Goal: Communication & Community: Answer question/provide support

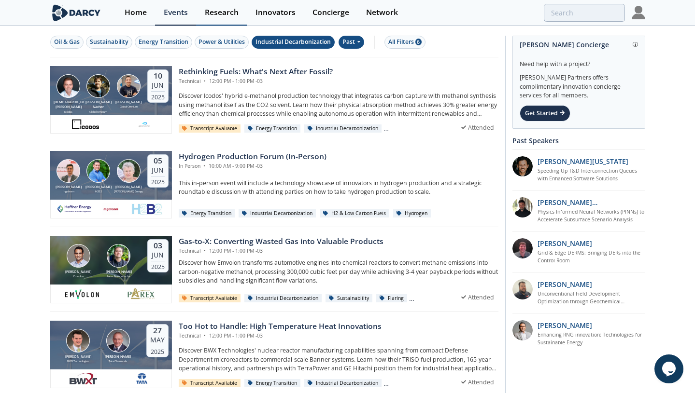
click at [223, 13] on div "Research" at bounding box center [222, 13] width 34 height 8
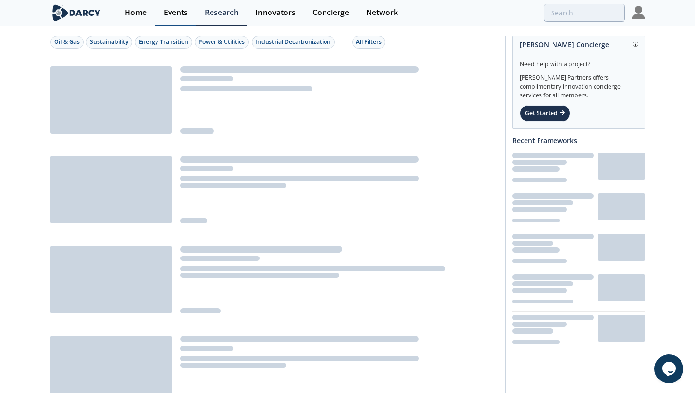
click at [175, 13] on div "Events" at bounding box center [176, 13] width 24 height 8
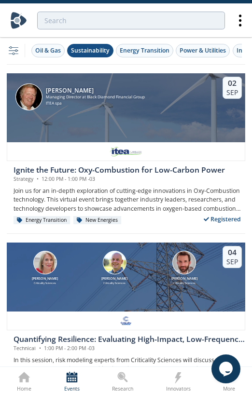
click at [93, 48] on div "Sustainability" at bounding box center [90, 50] width 39 height 9
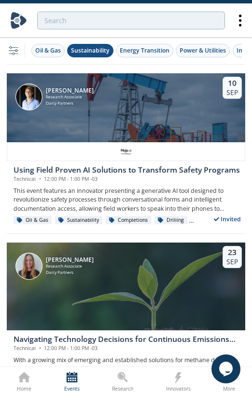
click at [102, 56] on button "Sustainability" at bounding box center [90, 51] width 46 height 14
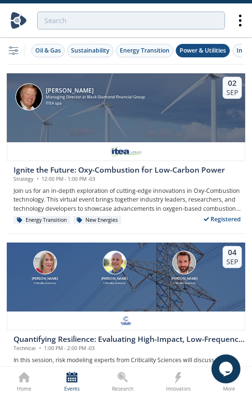
click at [216, 50] on div "Power & Utilities" at bounding box center [203, 50] width 46 height 9
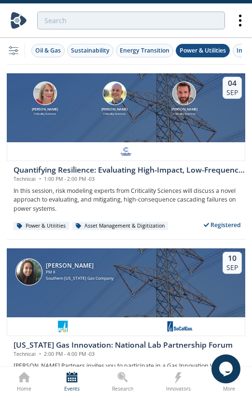
click at [210, 48] on div "Power & Utilities" at bounding box center [203, 50] width 46 height 9
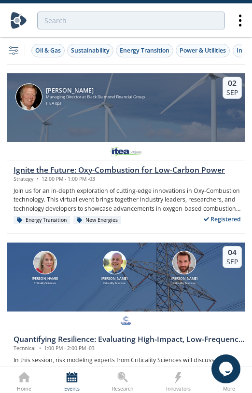
click at [112, 149] on img at bounding box center [126, 152] width 34 height 12
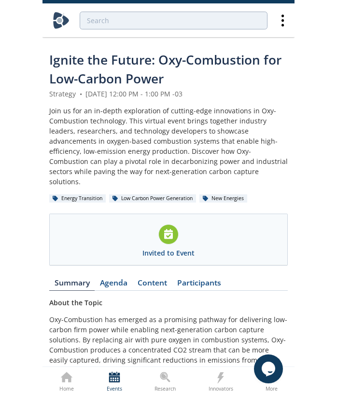
scroll to position [16, 0]
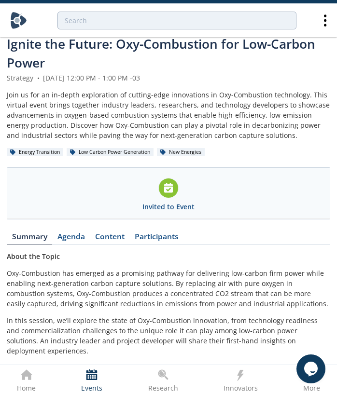
click at [187, 66] on div "Ignite the Future: Oxy-Combustion for Low-Carbon Power" at bounding box center [168, 54] width 323 height 38
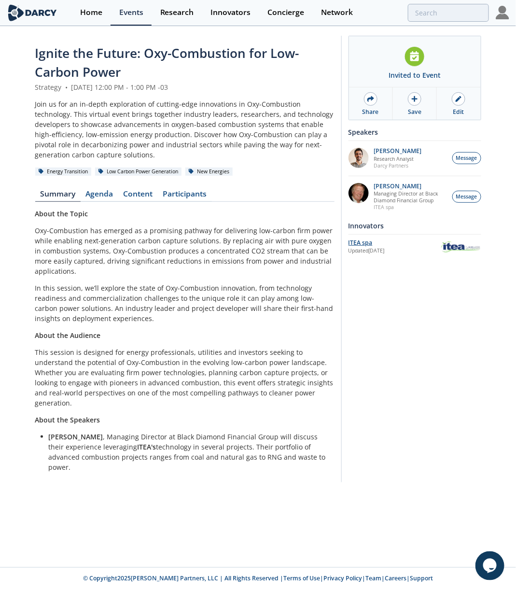
click at [358, 243] on div "ITEA spa" at bounding box center [395, 242] width 92 height 9
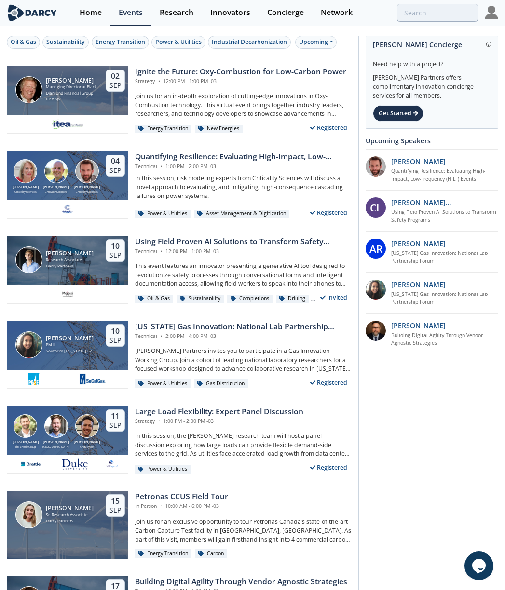
click at [230, 150] on div "Susan Ginsburg Criticality Sciences Ben Ruddell Criticality Sciences Ross Dakin…" at bounding box center [179, 184] width 345 height 85
click at [247, 157] on div "Quantifying Resilience: Evaluating High-Impact, Low-Frequency (HILF) Events" at bounding box center [243, 157] width 217 height 12
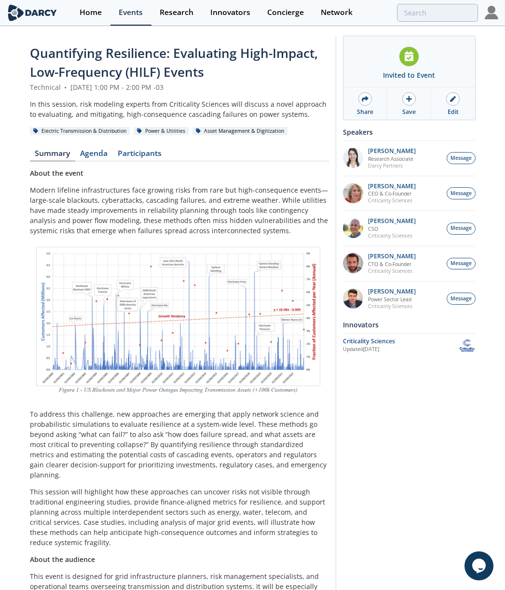
click at [412, 393] on div "Invited to Event Share Save Edit Speakers Camila Casamayor Research Associate D…" at bounding box center [406, 376] width 140 height 681
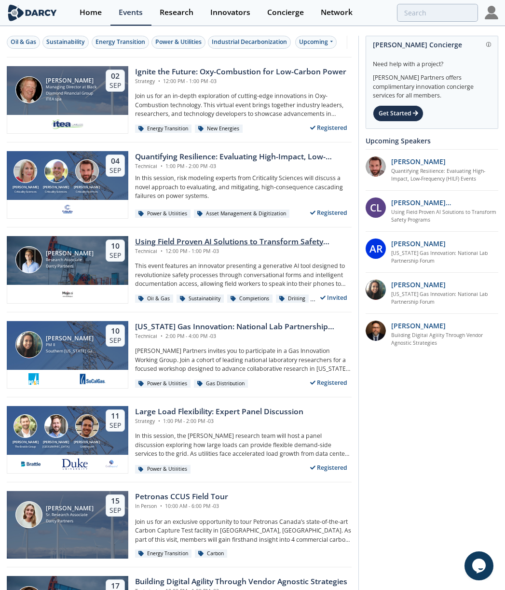
click at [233, 239] on div "Using Field Proven AI Solutions to Transform Safety Programs" at bounding box center [243, 242] width 217 height 12
click at [183, 321] on div "California Gas Innovation: National Lab Partnership Forum" at bounding box center [243, 327] width 217 height 12
click at [220, 393] on div "Large Load Flexibility: Expert Panel Discussion" at bounding box center [219, 412] width 168 height 12
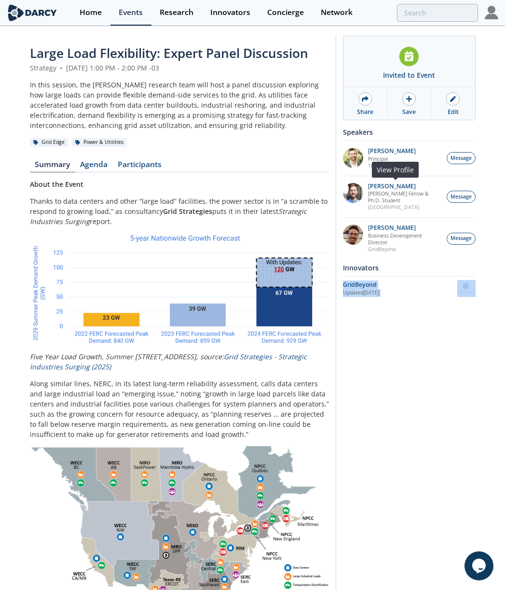
click at [353, 192] on img at bounding box center [353, 193] width 20 height 20
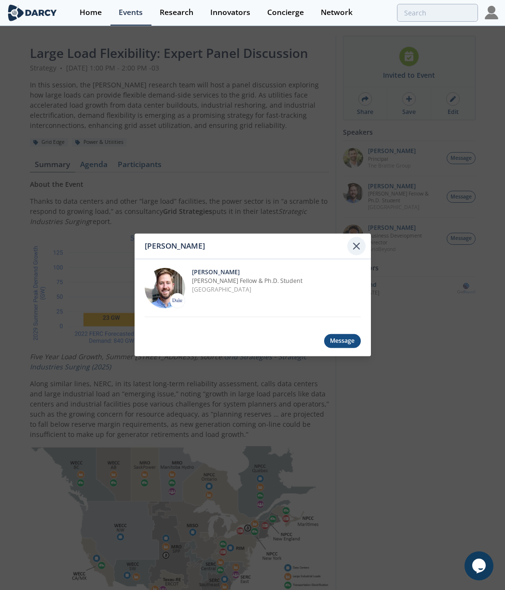
click at [361, 244] on icon at bounding box center [357, 246] width 12 height 12
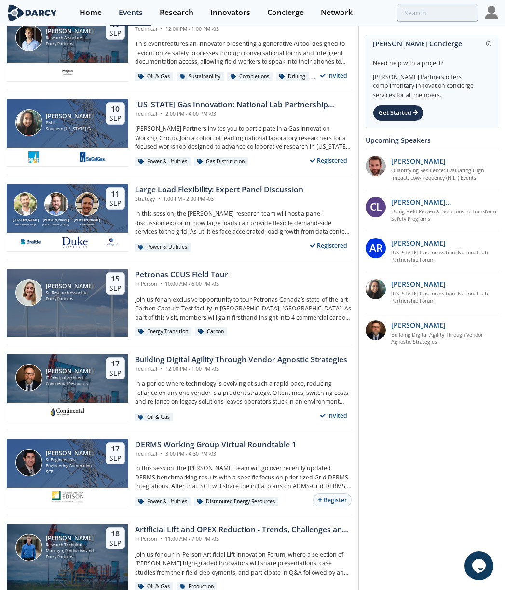
scroll to position [241, 0]
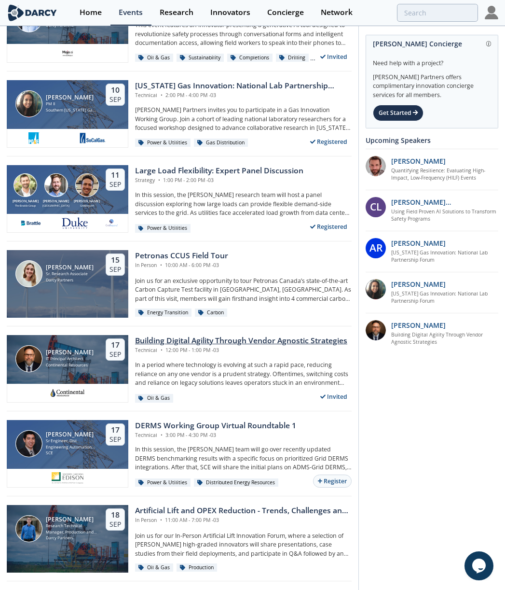
click at [235, 337] on div "Building Digital Agility Through Vendor Agnostic Strategies" at bounding box center [241, 341] width 212 height 12
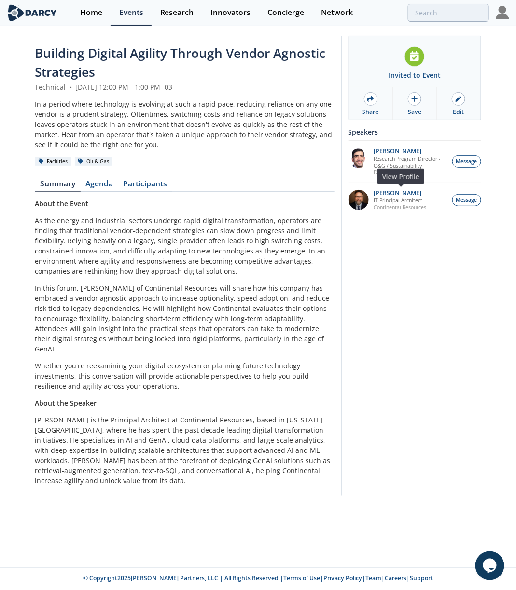
click at [355, 202] on img at bounding box center [359, 200] width 20 height 20
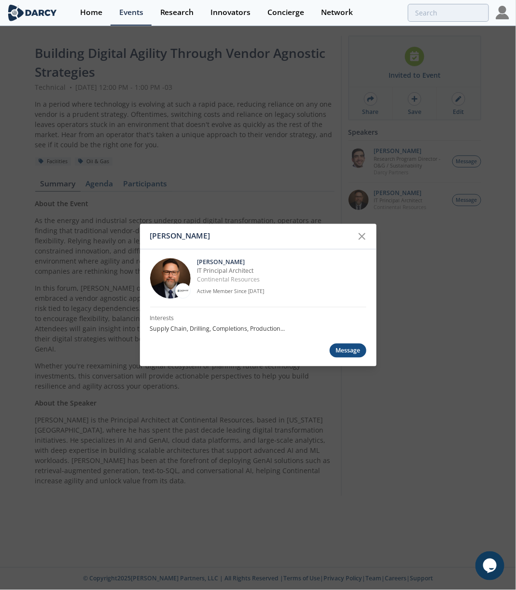
click at [349, 208] on div "Brian Morris Brian Morris IT Principal Architect Continental Resources Active M…" at bounding box center [258, 295] width 516 height 590
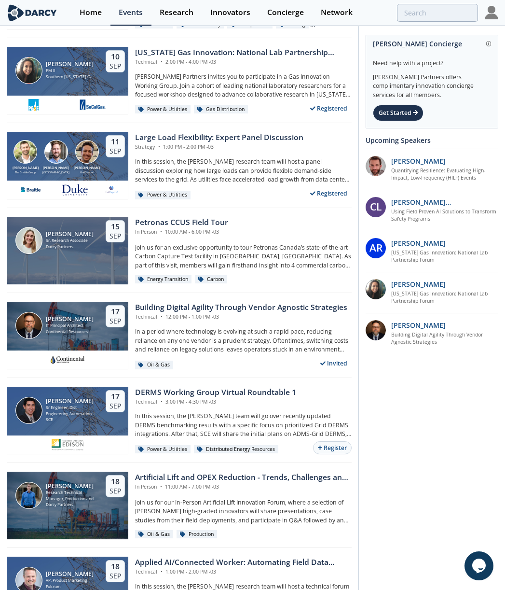
scroll to position [274, 0]
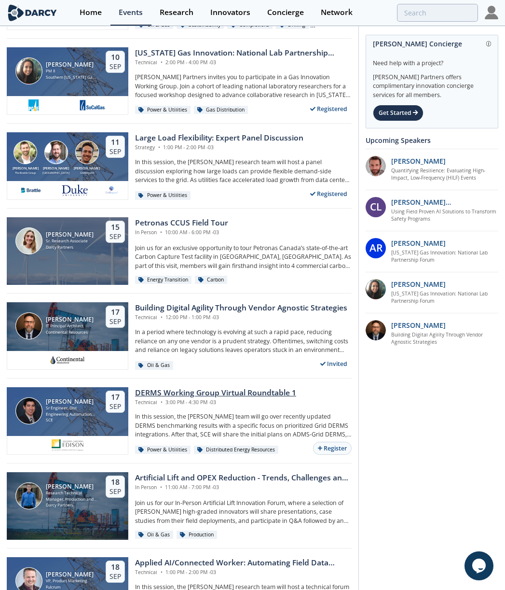
click at [157, 393] on div "Technical • 3:00 PM - 4:30 PM -03" at bounding box center [215, 403] width 161 height 8
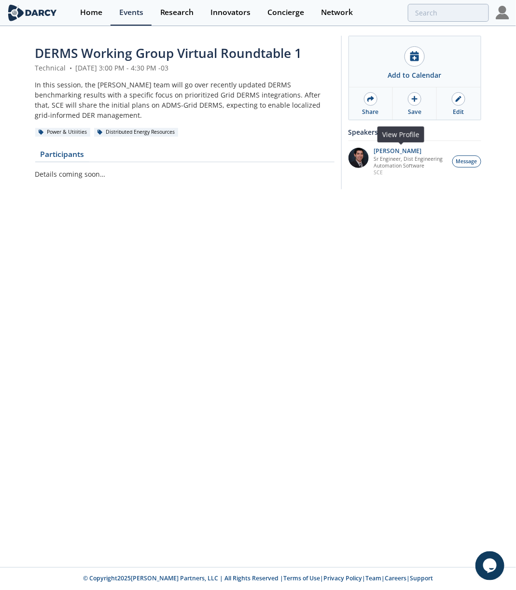
click at [363, 157] on img at bounding box center [359, 158] width 20 height 20
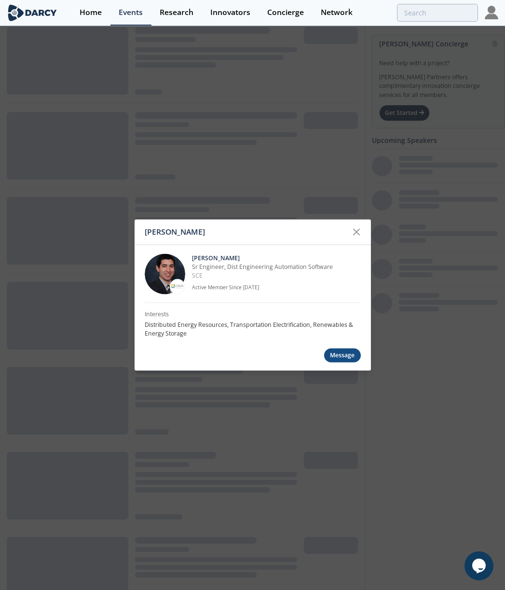
scroll to position [274, 0]
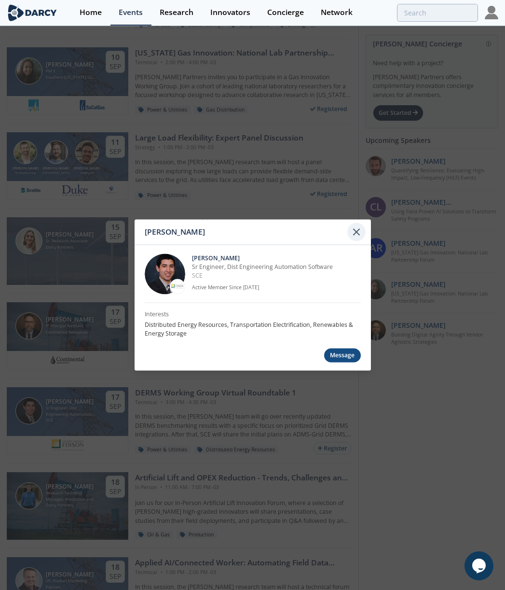
click at [355, 234] on icon at bounding box center [357, 232] width 6 height 6
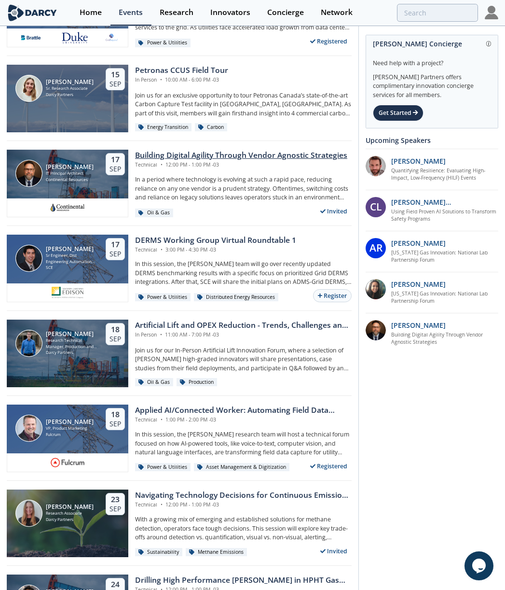
scroll to position [438, 0]
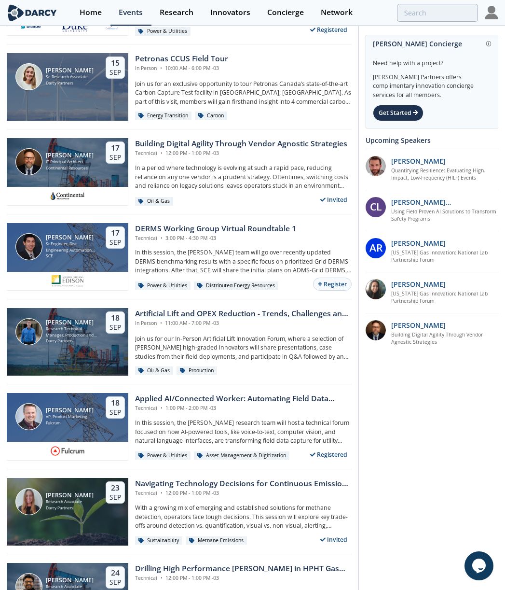
click at [192, 317] on div "Artificial Lift and OPEX Reduction - Trends, Challenges and Best Practices" at bounding box center [243, 314] width 217 height 12
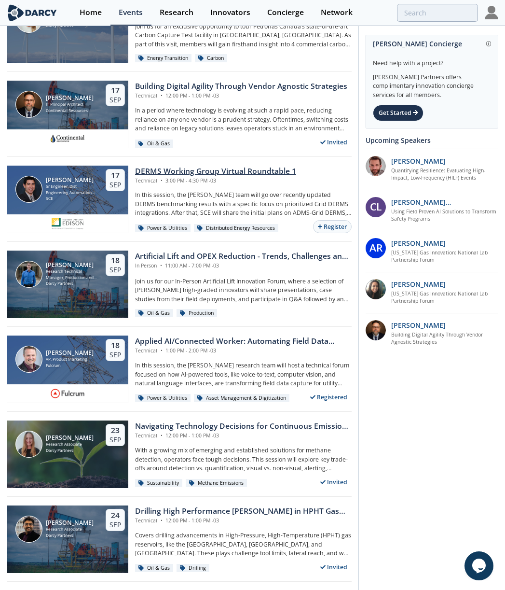
scroll to position [494, 0]
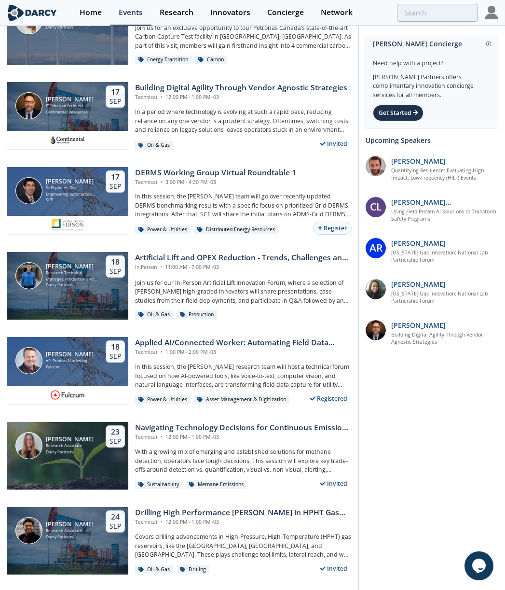
click at [209, 344] on div "Applied AI/Connected Worker: Automating Field Data Capture for O&M and Construc…" at bounding box center [243, 343] width 217 height 12
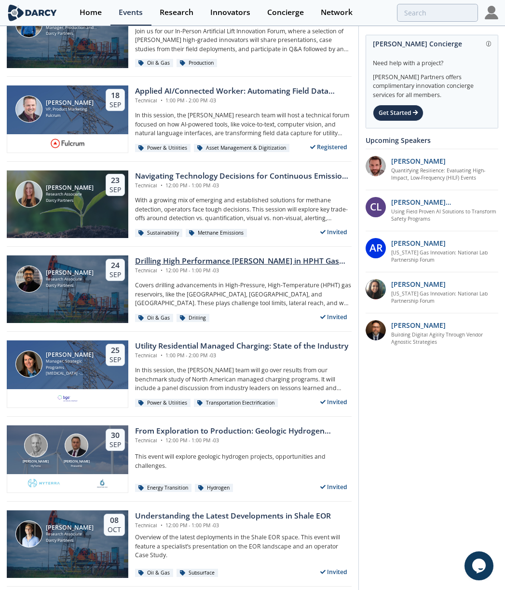
scroll to position [781, 0]
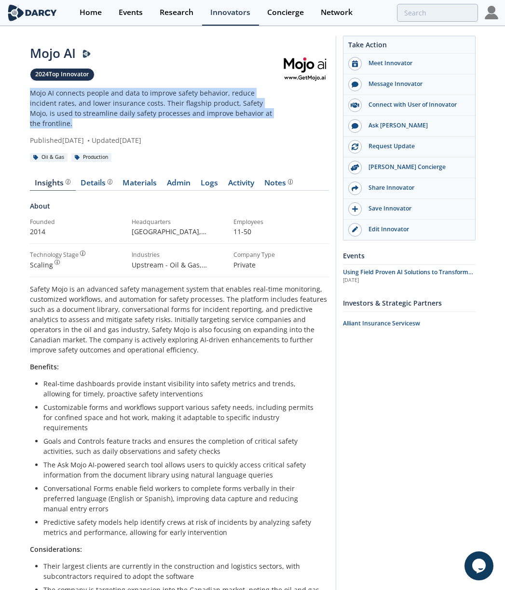
drag, startPoint x: 261, startPoint y: 114, endPoint x: 15, endPoint y: 91, distance: 246.8
click at [15, 91] on div "Mojo AI 2024 Top Innovator Mojo AI connects people and data to improve safety b…" at bounding box center [252, 402] width 505 height 751
copy p "Mojo AI connects people and data to improve safety behavior, reduce incident ra…"
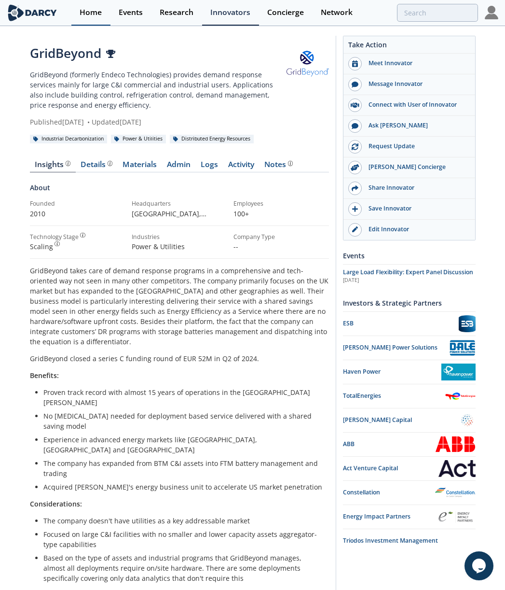
drag, startPoint x: 312, startPoint y: 62, endPoint x: 97, endPoint y: 6, distance: 222.9
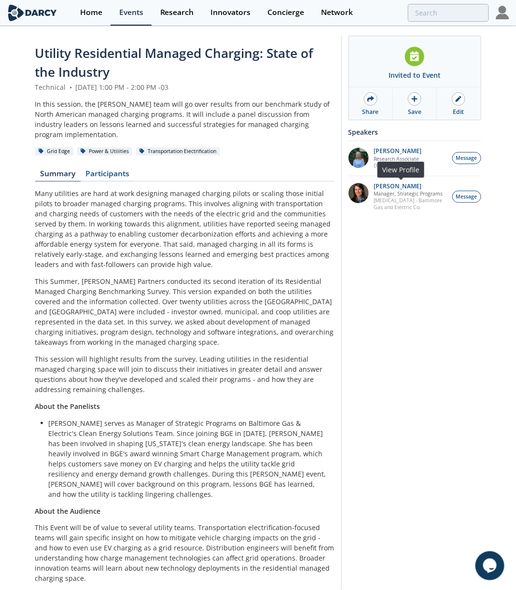
click at [360, 190] on img at bounding box center [359, 193] width 20 height 20
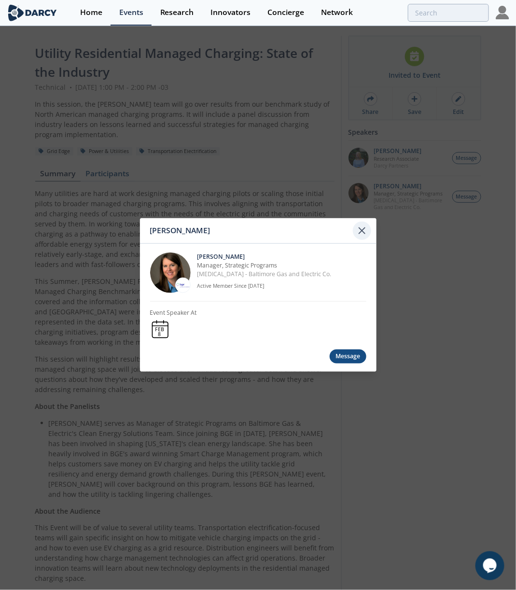
click at [362, 230] on icon at bounding box center [362, 231] width 6 height 6
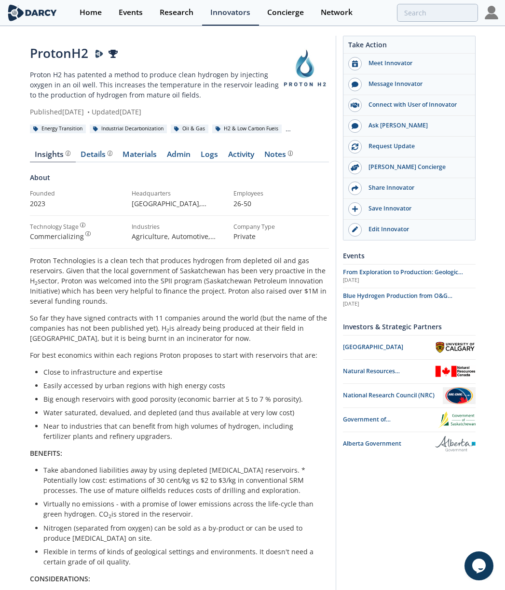
drag, startPoint x: 303, startPoint y: 83, endPoint x: 69, endPoint y: 1, distance: 248.2
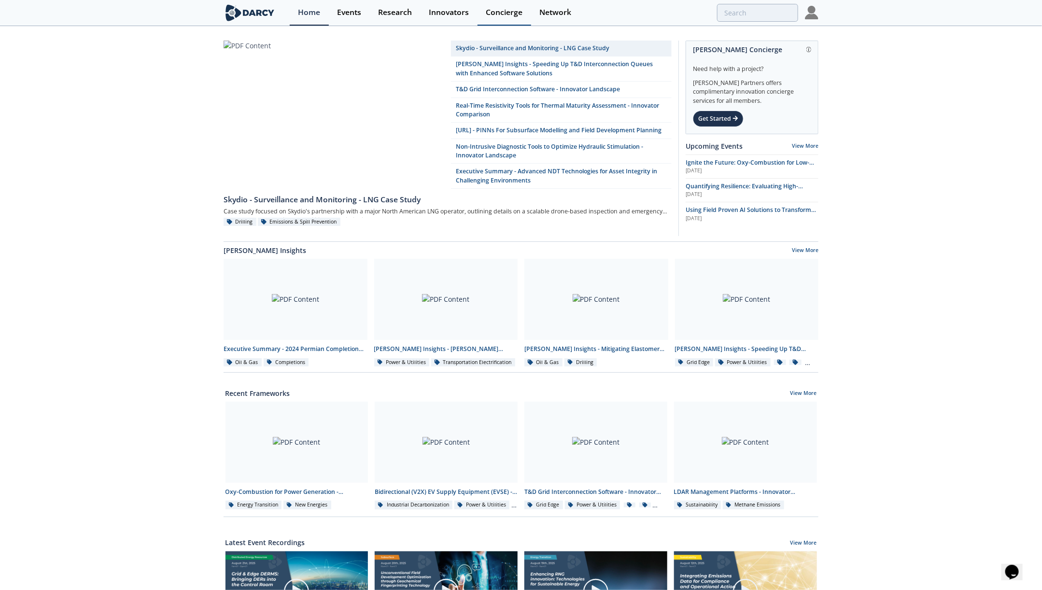
click at [500, 11] on div "Concierge" at bounding box center [504, 13] width 37 height 8
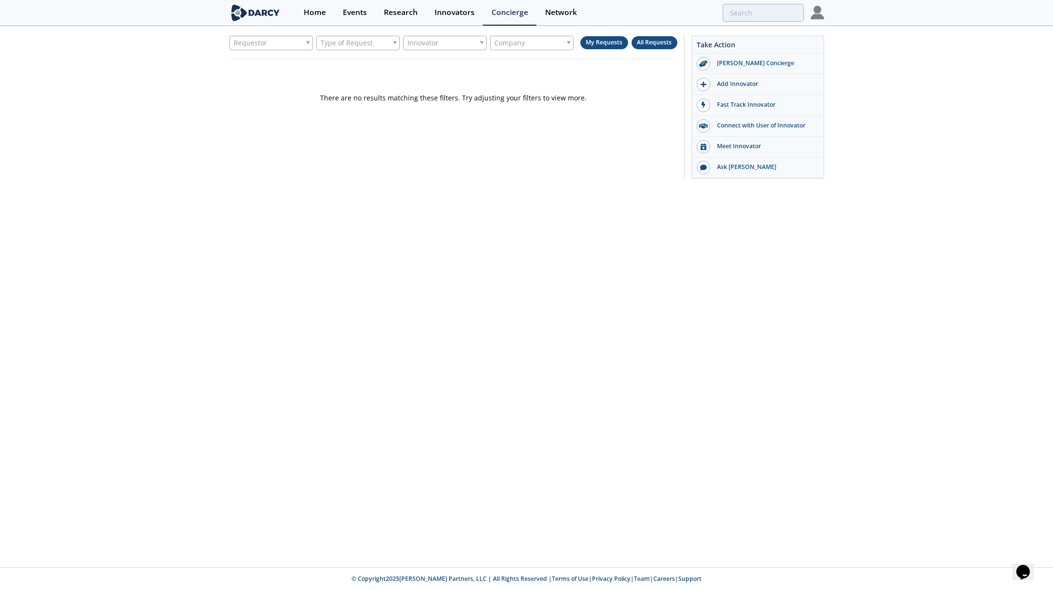
click at [651, 45] on span "All Requests" at bounding box center [654, 42] width 35 height 8
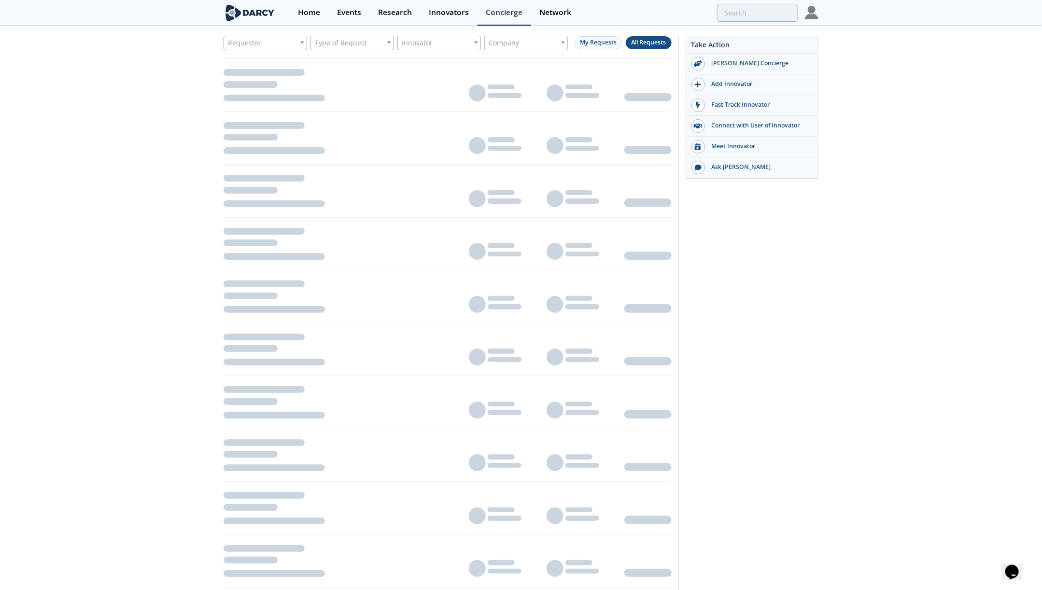
click at [536, 42] on div "Company" at bounding box center [526, 43] width 84 height 14
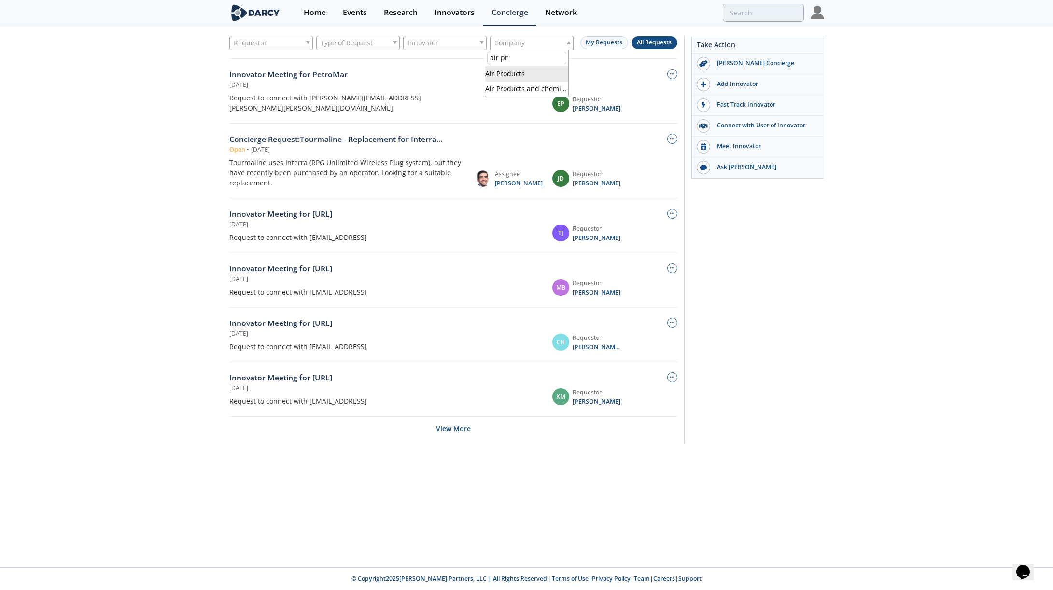
type input "air pr"
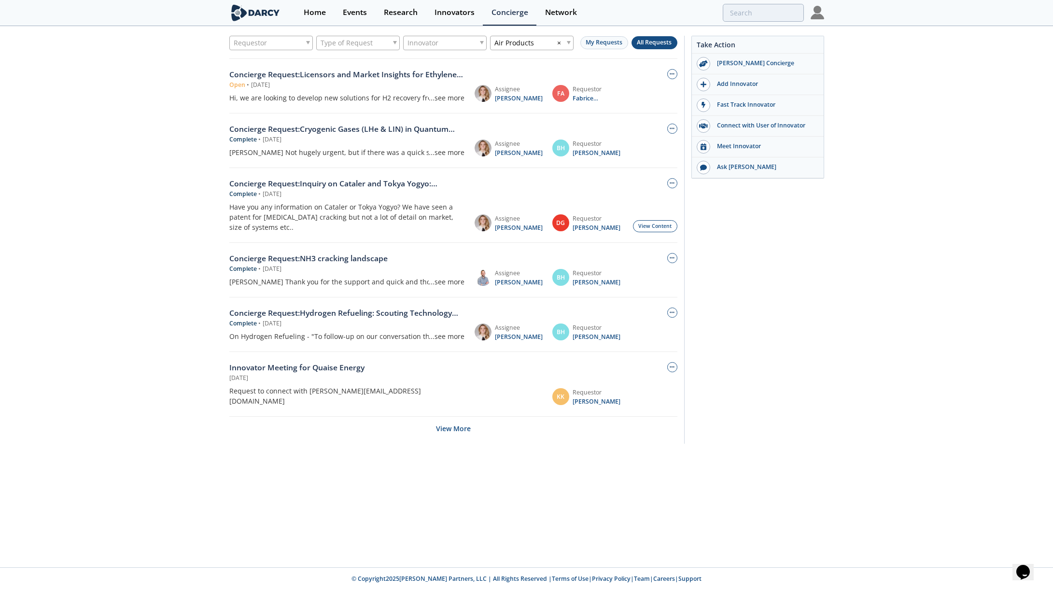
click at [359, 86] on div "Open • [DATE]" at bounding box center [346, 85] width 235 height 9
